Goal: Browse casually

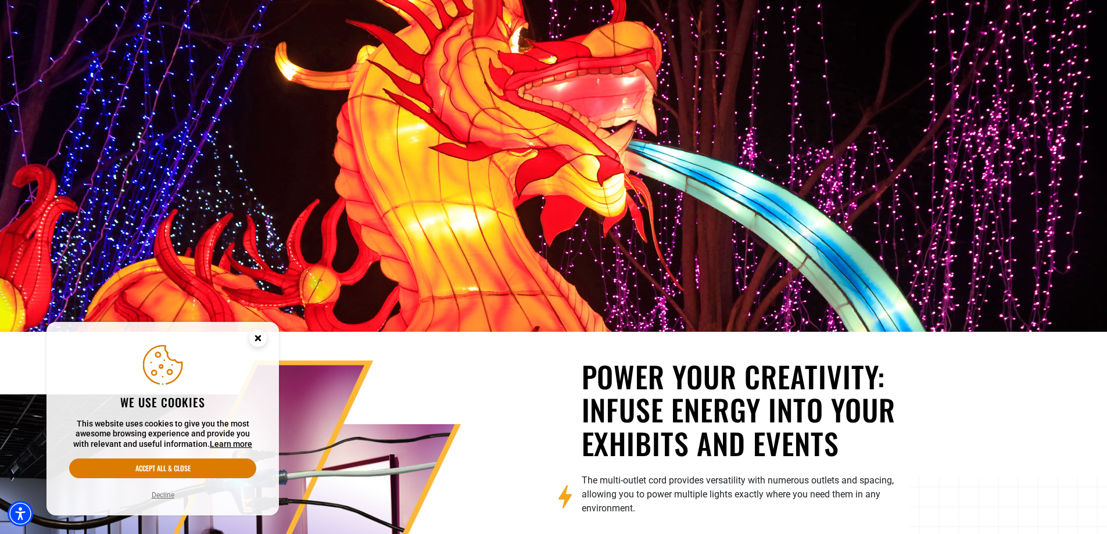
scroll to position [871, 0]
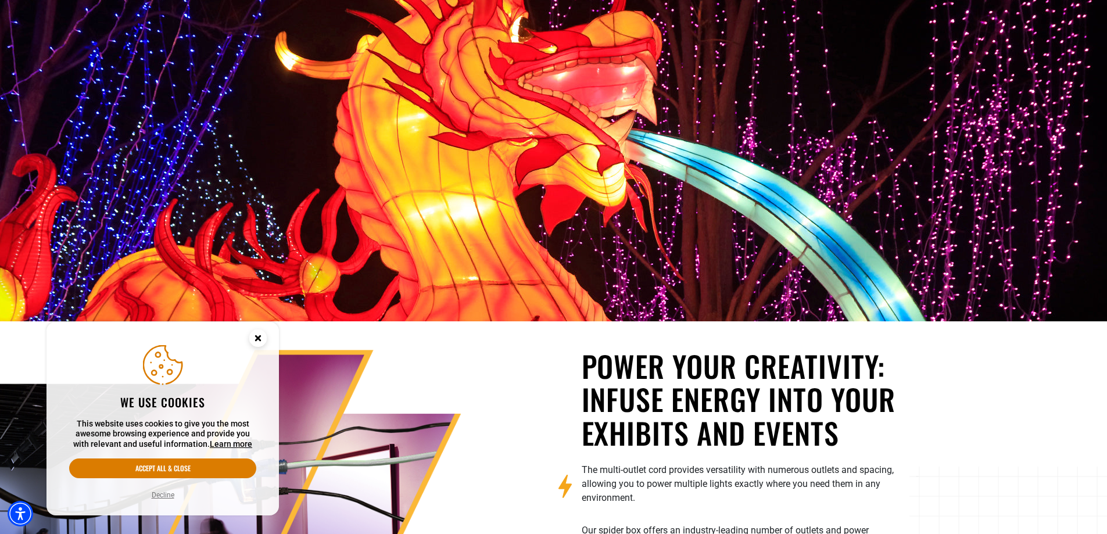
click at [254, 339] on circle "Close this option" at bounding box center [257, 337] width 17 height 17
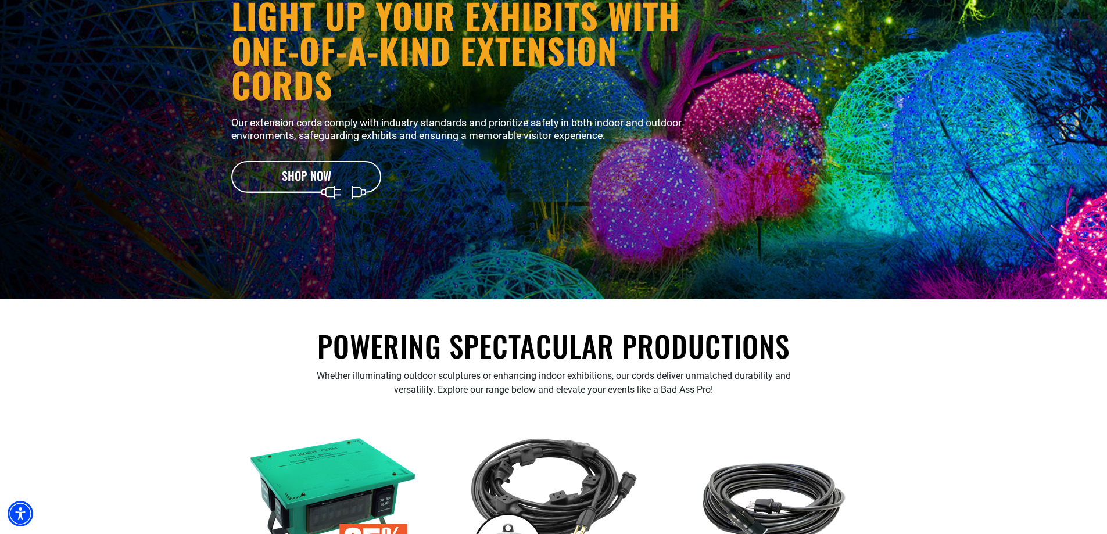
scroll to position [116, 0]
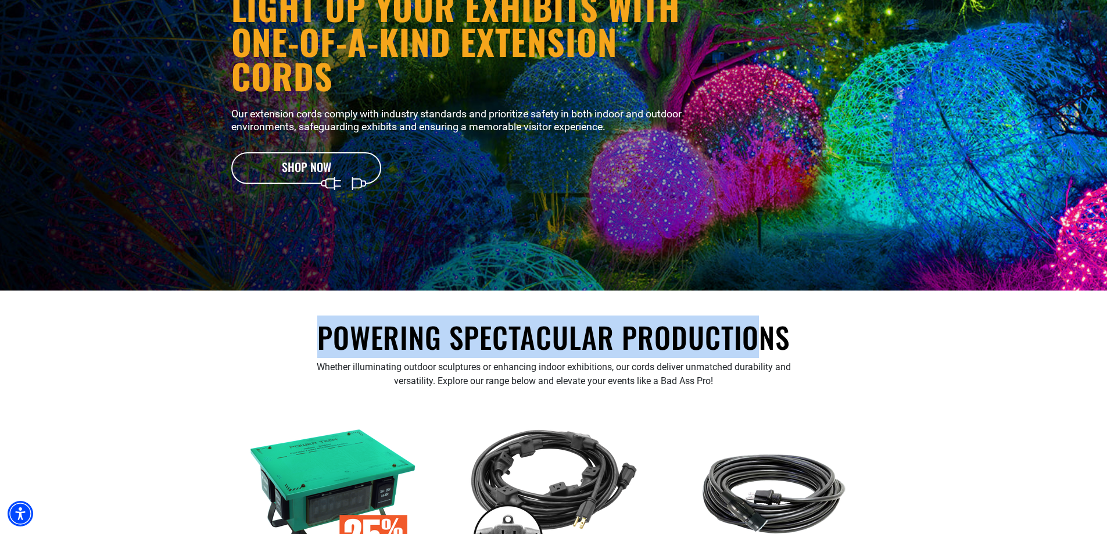
drag, startPoint x: 322, startPoint y: 341, endPoint x: 765, endPoint y: 351, distance: 443.3
click at [765, 351] on h2 "Powering Spectacular Productions" at bounding box center [553, 336] width 479 height 37
drag, startPoint x: 814, startPoint y: 340, endPoint x: 334, endPoint y: 344, distance: 479.8
click at [334, 344] on div "Powering Spectacular Productions Whether illuminating outdoor sculptures or enh…" at bounding box center [553, 357] width 662 height 79
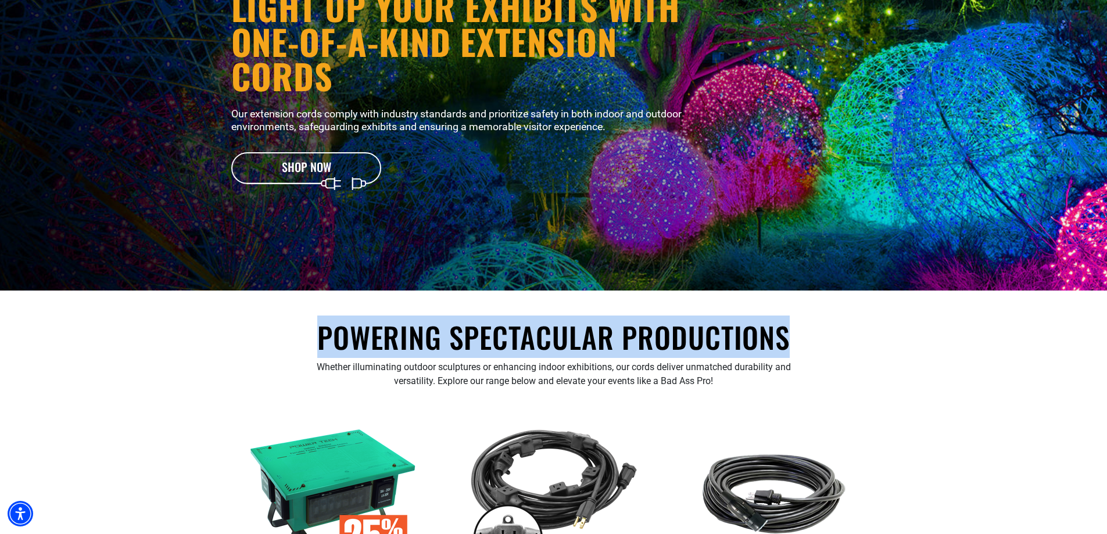
drag, startPoint x: 320, startPoint y: 344, endPoint x: 787, endPoint y: 340, distance: 467.0
click at [787, 340] on h2 "Powering Spectacular Productions" at bounding box center [553, 336] width 479 height 37
